Goal: Task Accomplishment & Management: Use online tool/utility

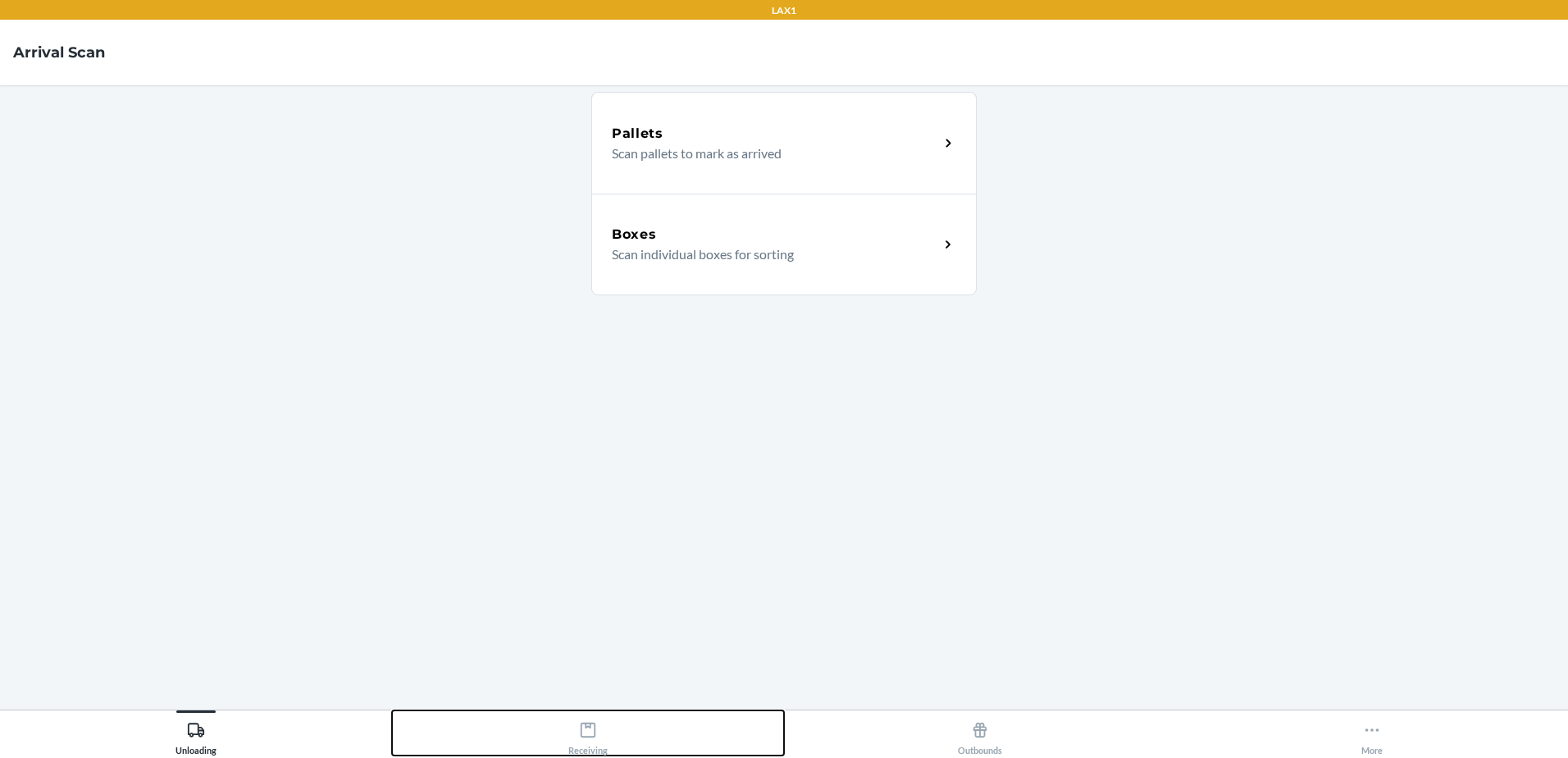
click at [592, 733] on icon at bounding box center [588, 731] width 18 height 18
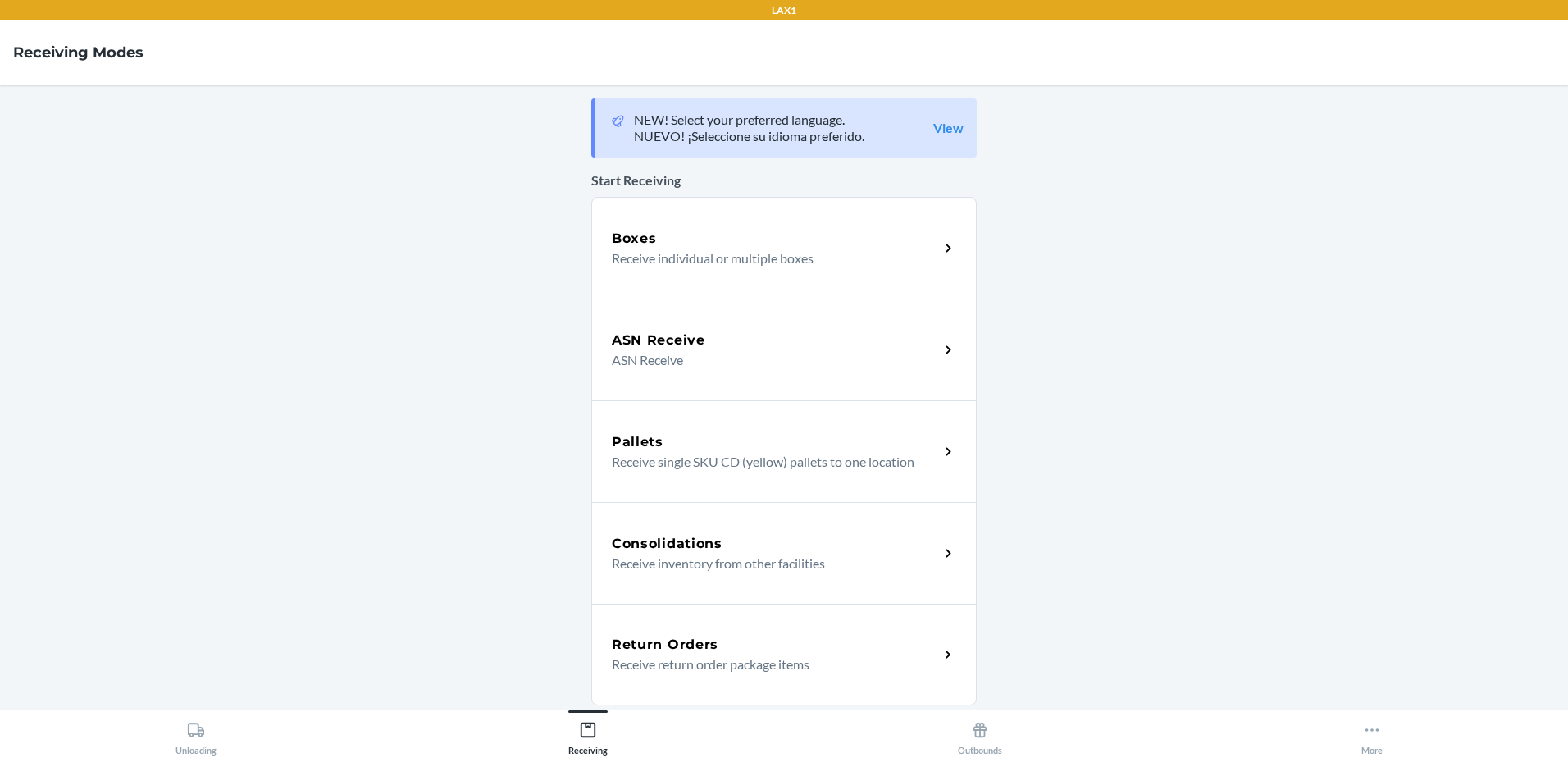
click at [745, 653] on div "Return Orders" at bounding box center [775, 646] width 327 height 20
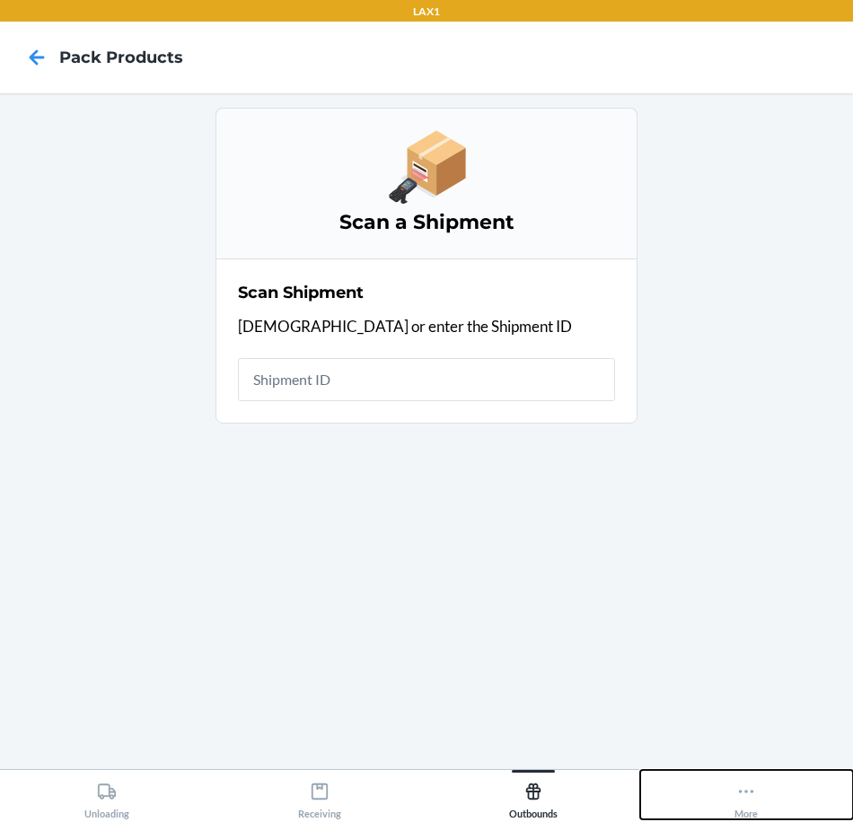
click at [754, 792] on icon at bounding box center [746, 792] width 20 height 20
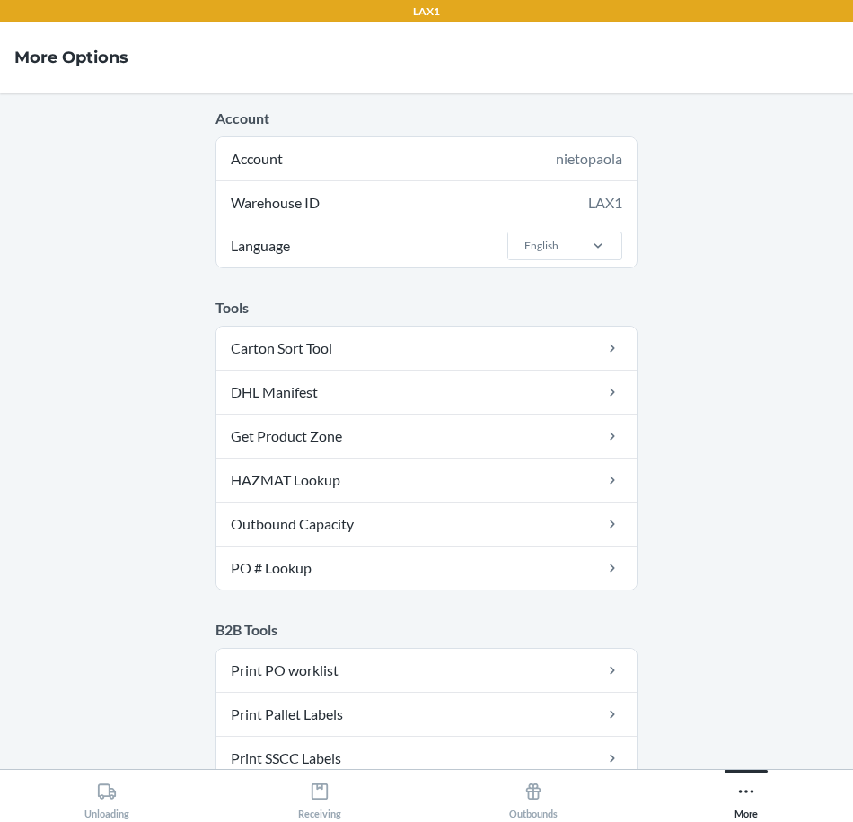
click at [756, 223] on main "Account Account nietopaola Warehouse ID LAX1 Language English Tools Carton Sort…" at bounding box center [426, 431] width 853 height 676
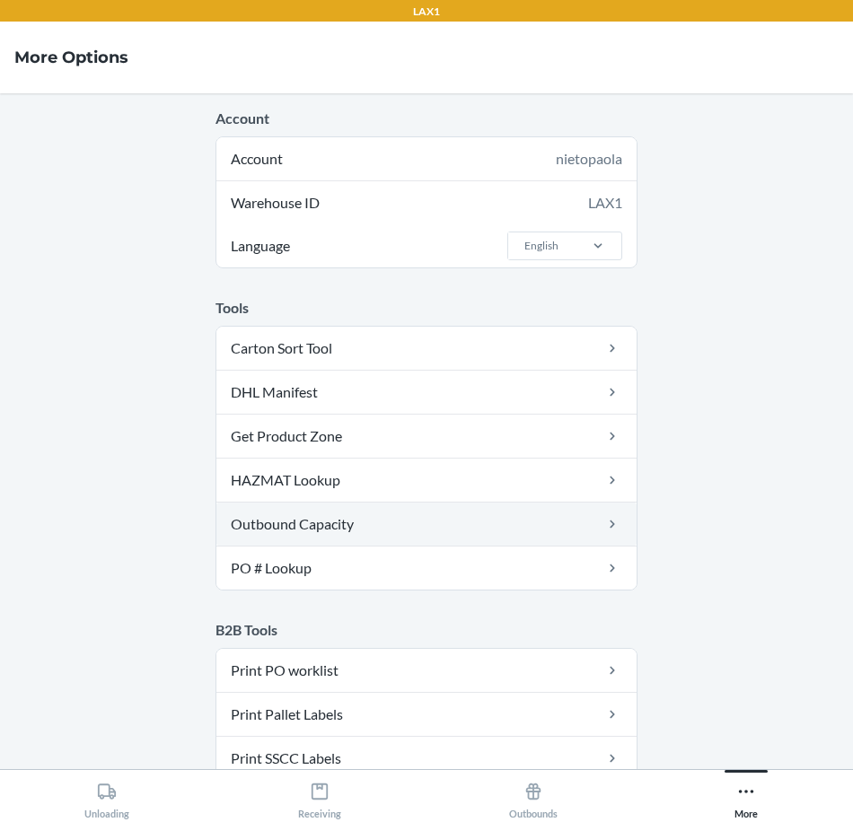
scroll to position [538, 0]
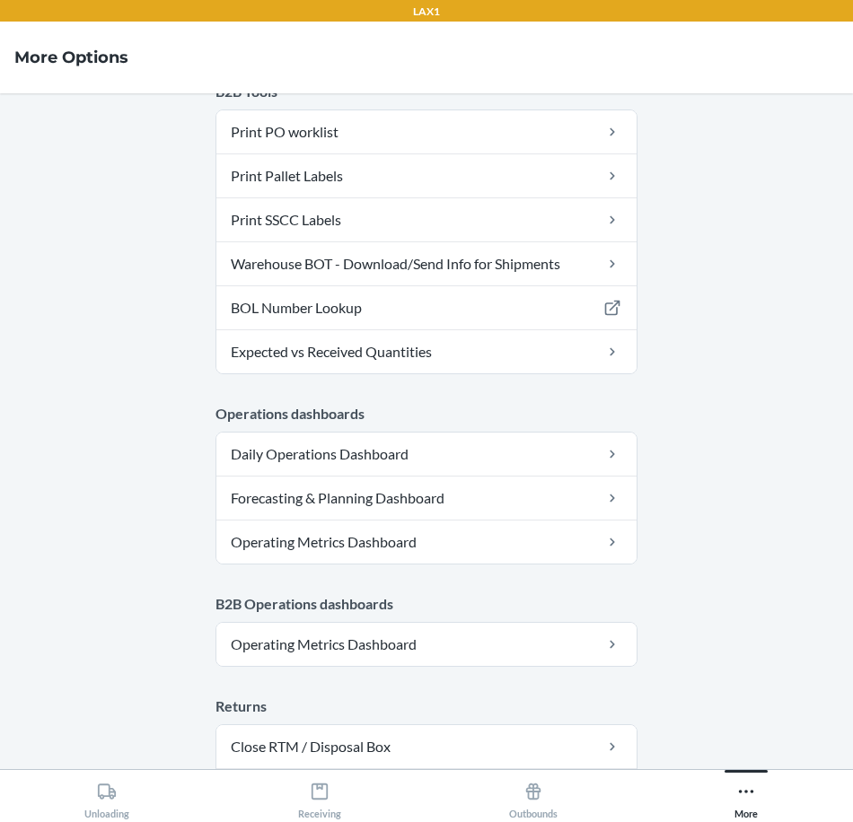
click at [263, 706] on p "Returns" at bounding box center [426, 706] width 422 height 22
click at [809, 422] on main "Account Account nietopaola Warehouse ID LAX1 Language English Tools Carton Sort…" at bounding box center [426, 431] width 853 height 676
click at [318, 792] on icon at bounding box center [320, 792] width 20 height 20
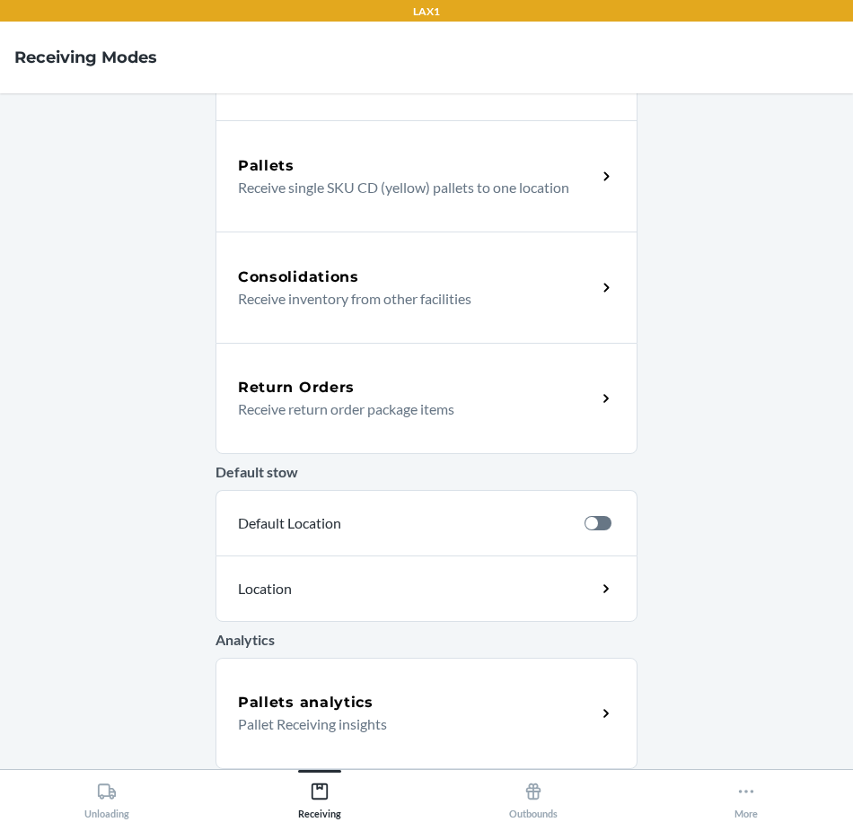
click at [453, 389] on div "Return Orders" at bounding box center [417, 388] width 358 height 22
